Goal: Navigation & Orientation: Find specific page/section

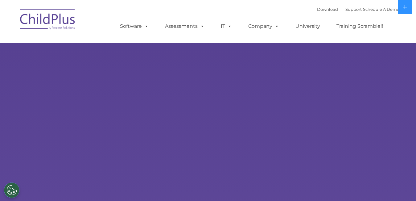
select select "MEDIUM"
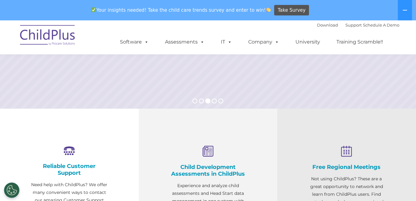
scroll to position [34, 0]
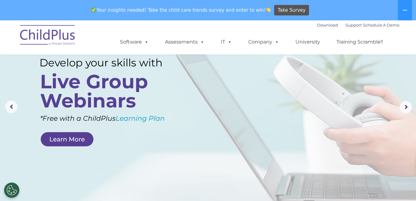
click at [51, 32] on img at bounding box center [48, 36] width 62 height 31
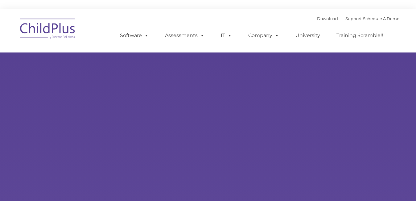
type input ""
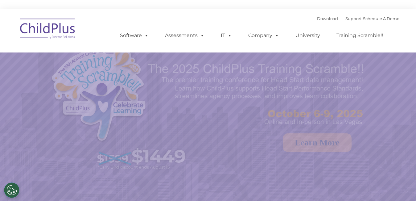
select select "MEDIUM"
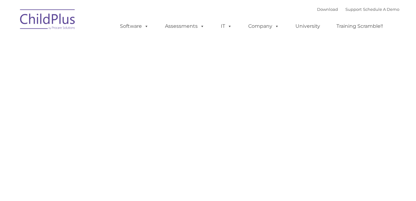
type input ""
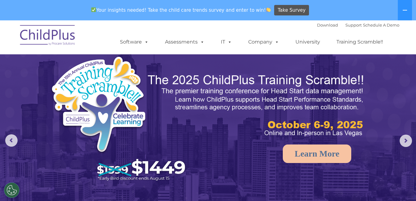
click at [131, 99] on img at bounding box center [120, 120] width 140 height 129
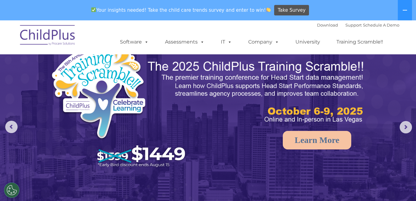
scroll to position [14, 0]
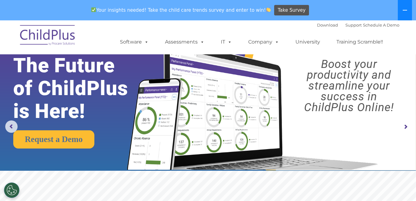
click at [406, 9] on icon at bounding box center [405, 10] width 5 height 5
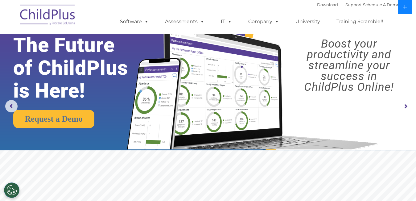
click at [406, 6] on icon at bounding box center [405, 7] width 5 height 5
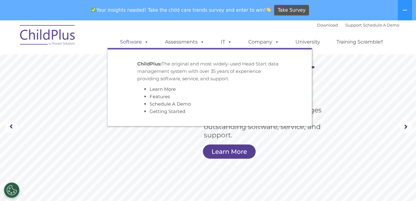
click at [136, 43] on link "Software" at bounding box center [134, 42] width 41 height 12
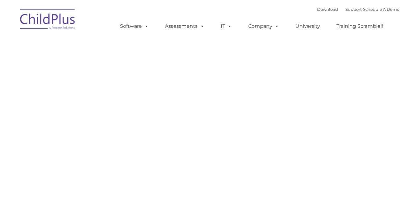
type input ""
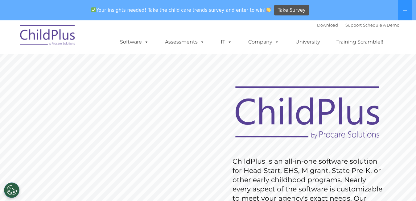
click at [128, 1] on div "Your insights needed! Take the child care trends survey and enter to win! Take …" at bounding box center [199, 10] width 399 height 20
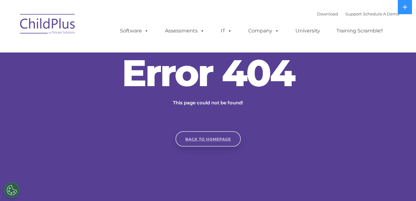
click at [204, 142] on link "Back to homepage" at bounding box center [208, 138] width 65 height 15
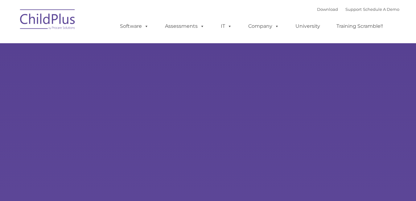
select select "MEDIUM"
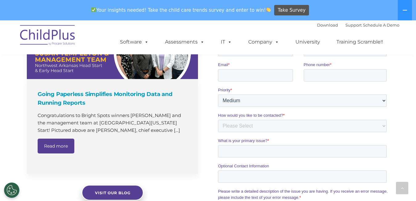
scroll to position [455, 0]
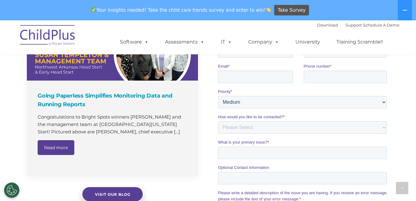
drag, startPoint x: 416, startPoint y: 108, endPoint x: 414, endPoint y: 98, distance: 10.6
click at [415, 99] on div "The Latest News Going Paperless Simplifies Monitoring Data and Running Reports …" at bounding box center [208, 148] width 416 height 314
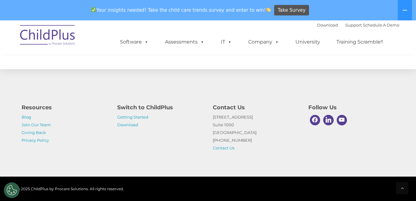
scroll to position [740, 0]
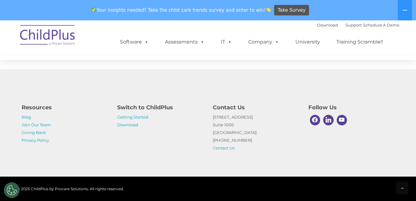
click at [146, 110] on h4 "Switch to ChildPlus" at bounding box center [160, 107] width 86 height 9
click at [133, 115] on link "Getting Started" at bounding box center [132, 116] width 31 height 5
